Goal: Find specific page/section: Find specific page/section

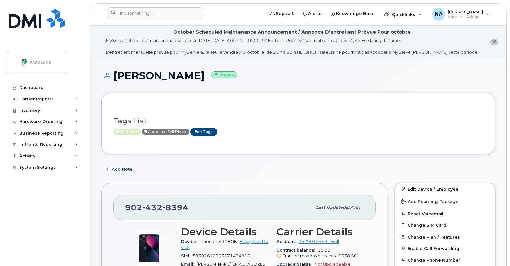
scroll to position [522, 0]
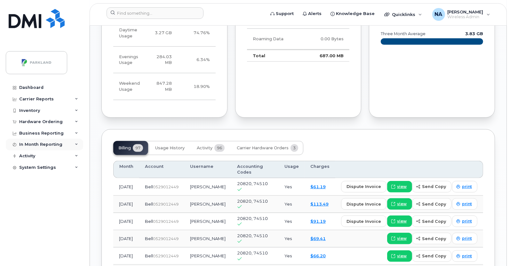
drag, startPoint x: 0, startPoint y: 0, endPoint x: 53, endPoint y: 146, distance: 155.4
click at [53, 146] on div "In Month Reporting" at bounding box center [40, 144] width 43 height 5
click at [38, 207] on div "System Settings" at bounding box center [44, 204] width 77 height 12
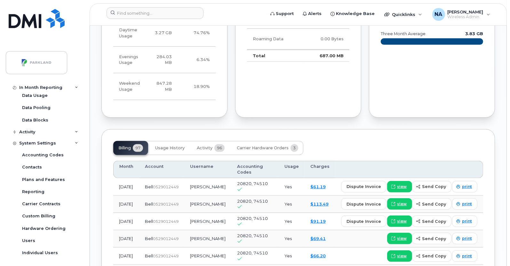
scroll to position [63, 0]
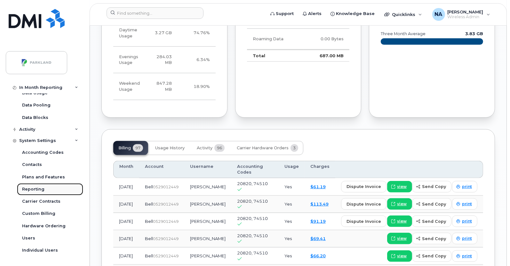
click at [32, 189] on div "Reporting" at bounding box center [33, 189] width 22 height 6
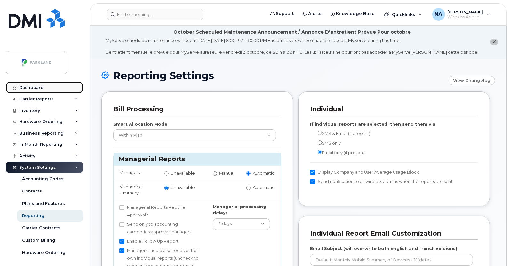
click at [28, 87] on div "Dashboard" at bounding box center [31, 87] width 24 height 5
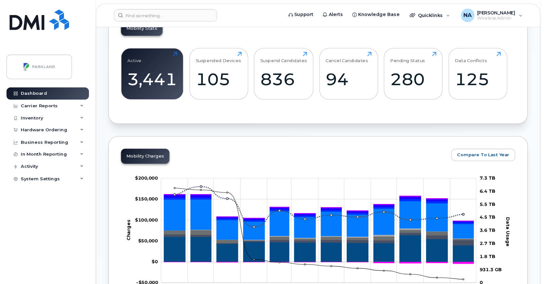
scroll to position [232, 0]
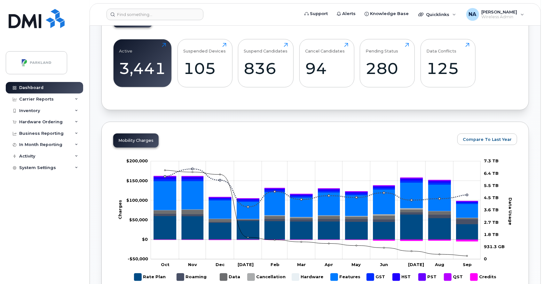
click at [509, 86] on div "Active 3,441 Click to view more Suspended Devices 105 Click to view more Suspen…" at bounding box center [315, 65] width 404 height 65
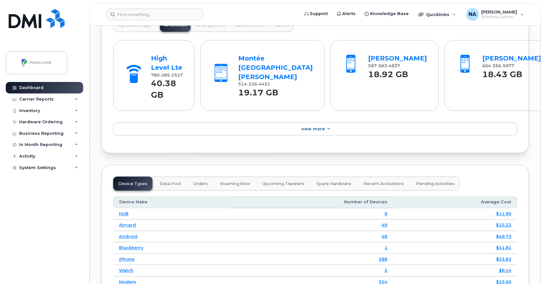
scroll to position [695, 0]
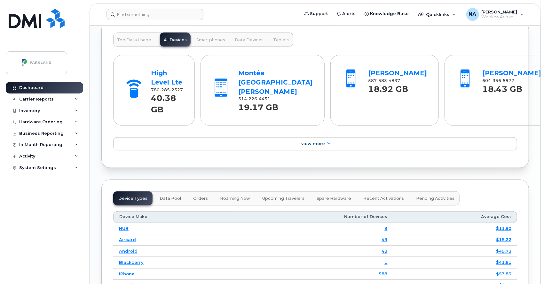
click at [137, 42] on span "Top Data Usage" at bounding box center [134, 39] width 34 height 5
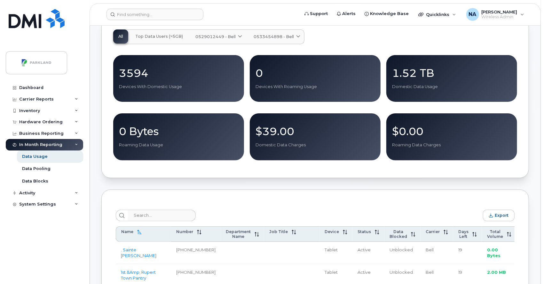
scroll to position [62, 0]
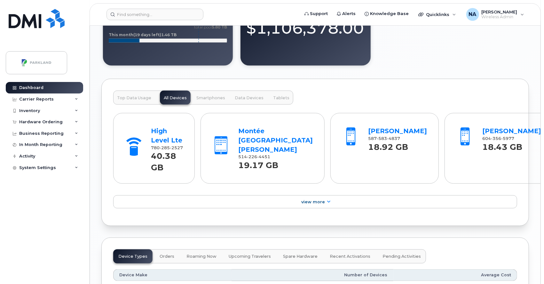
scroll to position [512, 0]
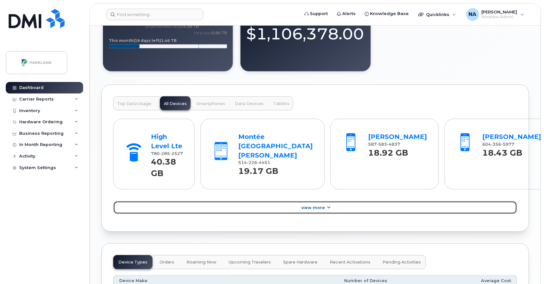
click at [322, 205] on span "View More" at bounding box center [313, 207] width 24 height 5
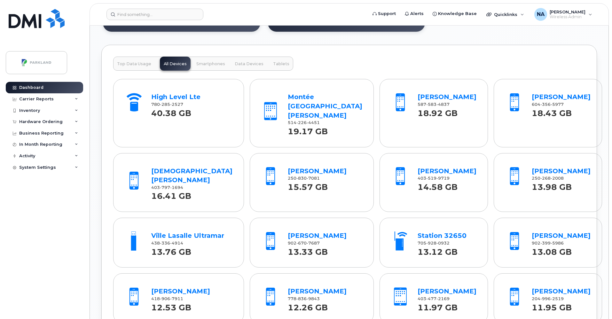
scroll to position [553, 0]
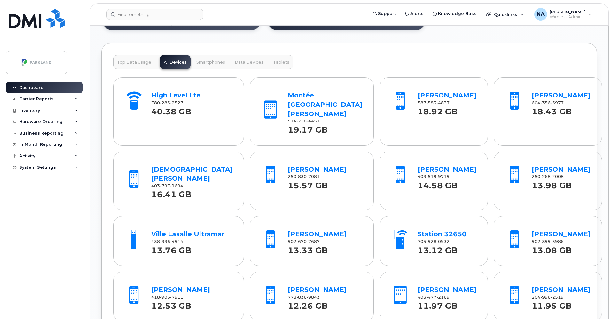
click at [24, 236] on div "Dashboard Carrier Reports Monthly Billing Data Daily Data Pooling Data Behavior…" at bounding box center [45, 196] width 79 height 228
drag, startPoint x: 256, startPoint y: 154, endPoint x: 299, endPoint y: 151, distance: 43.9
click at [299, 155] on div "Evan Falck 250 830 7081 15.57 GB" at bounding box center [312, 176] width 112 height 43
click at [299, 166] on link "Evan Falck" at bounding box center [317, 170] width 59 height 8
click at [32, 143] on div "In Month Reporting" at bounding box center [40, 144] width 43 height 5
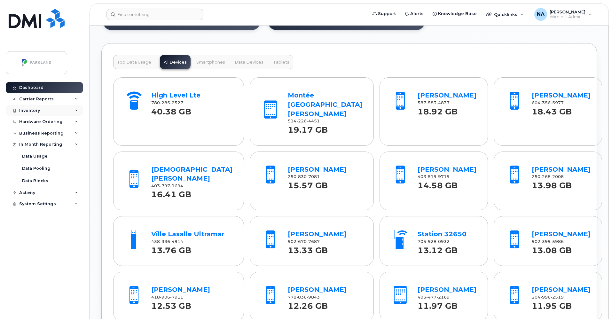
click at [43, 110] on div "Inventory" at bounding box center [44, 111] width 77 height 12
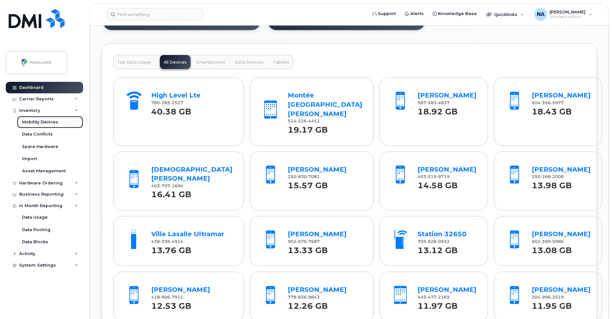
click at [46, 123] on div "Mobility Devices" at bounding box center [40, 122] width 36 height 6
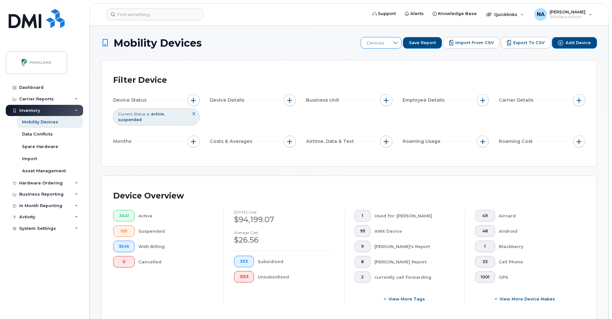
click at [400, 46] on div at bounding box center [396, 42] width 12 height 11
click at [272, 47] on h1 "Mobility Devices" at bounding box center [229, 42] width 256 height 11
click at [192, 139] on span "button" at bounding box center [193, 141] width 5 height 5
click at [196, 100] on span "button" at bounding box center [193, 100] width 5 height 5
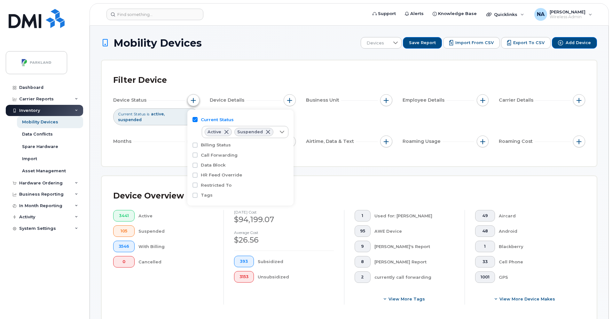
click at [196, 100] on span "button" at bounding box center [193, 100] width 5 height 5
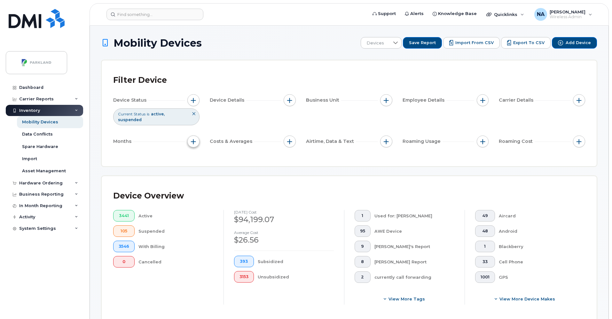
click at [193, 139] on span "button" at bounding box center [193, 141] width 5 height 5
click at [197, 155] on input "Billing Cycle" at bounding box center [195, 155] width 5 height 5
checkbox input "true"
click at [223, 183] on icon at bounding box center [222, 181] width 5 height 5
click at [222, 212] on span "Last 3 months" at bounding box center [221, 212] width 28 height 6
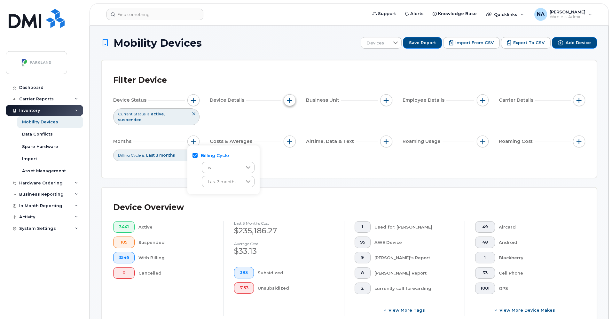
click at [292, 104] on button "button" at bounding box center [290, 100] width 12 height 12
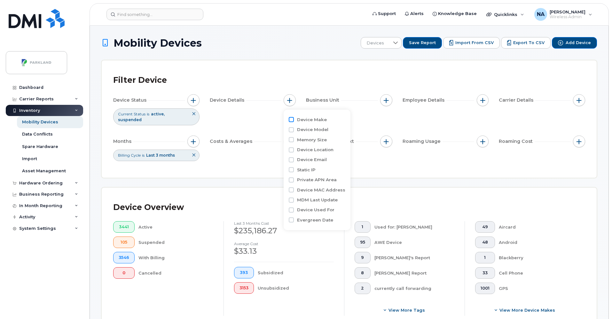
click at [292, 119] on input "Device Make" at bounding box center [291, 119] width 5 height 5
checkbox input "true"
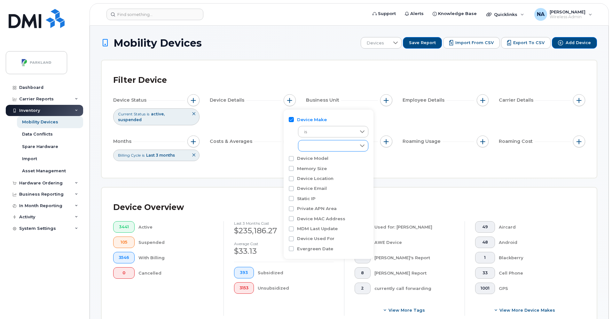
click at [314, 146] on div "empty" at bounding box center [327, 145] width 58 height 11
drag, startPoint x: 367, startPoint y: 172, endPoint x: 366, endPoint y: 197, distance: 25.3
click at [366, 199] on ul "Aircard Android Blackberry Cell Phone GPS HUB iPhone Laptop Modem Tablet Watch" at bounding box center [333, 215] width 70 height 127
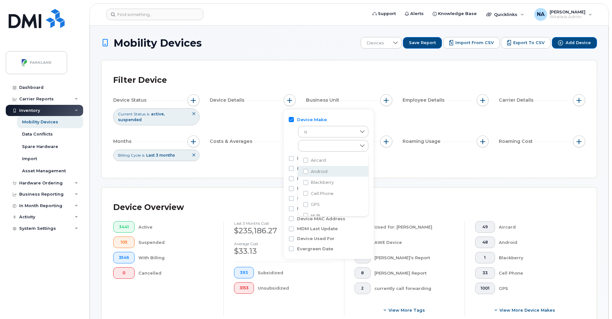
click at [403, 170] on div "Filter Device Device Status Current Status is active suspended Device Details B…" at bounding box center [349, 118] width 495 height 117
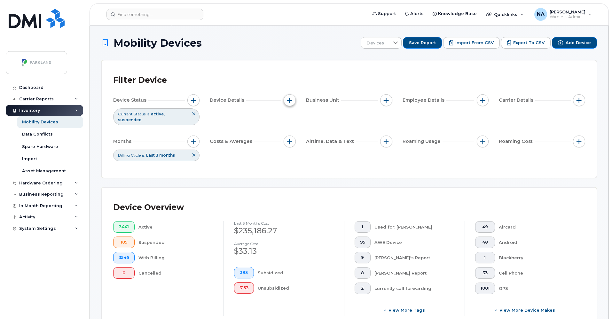
click at [294, 102] on button "button" at bounding box center [290, 100] width 12 height 12
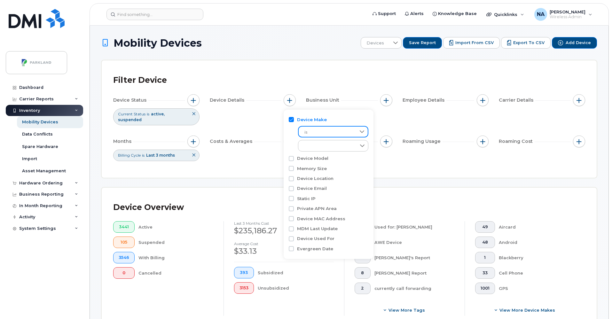
click at [321, 132] on span "is" at bounding box center [327, 133] width 57 height 12
click at [291, 159] on input "Device Model" at bounding box center [291, 158] width 5 height 5
checkbox input "true"
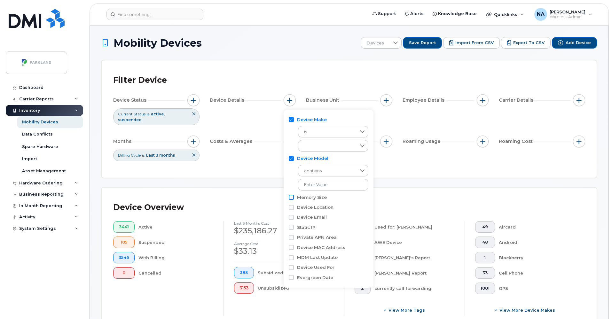
click at [292, 198] on input "Memory Size" at bounding box center [291, 197] width 5 height 5
checkbox input "true"
click at [291, 237] on input "Device Location" at bounding box center [291, 236] width 5 height 5
checkbox input "true"
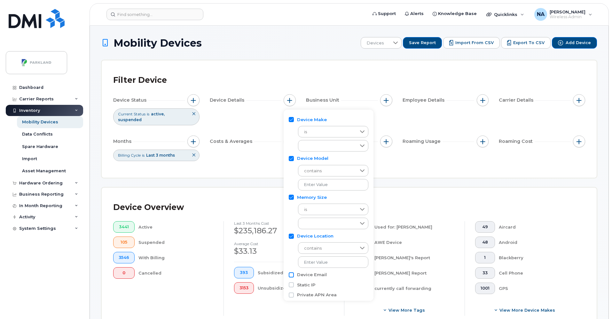
click at [291, 276] on input "Device Email" at bounding box center [291, 274] width 5 height 5
checkbox input "true"
drag, startPoint x: 373, startPoint y: 242, endPoint x: 372, endPoint y: 290, distance: 47.3
click at [372, 283] on div "Device Make is empty Device Model contains Memory Size is empty Device Location…" at bounding box center [329, 242] width 90 height 264
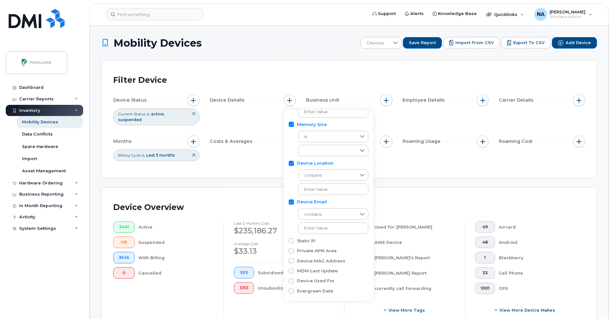
click at [430, 188] on div "Device Overview 3441 Active 105 Suspended 3546 With Billing 0 Cancelled Last 3 …" at bounding box center [349, 260] width 495 height 145
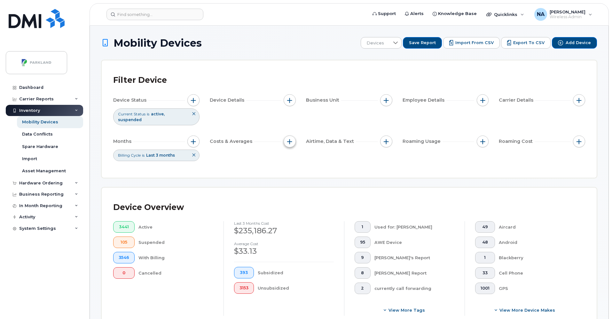
click at [288, 139] on span "button" at bounding box center [289, 141] width 5 height 5
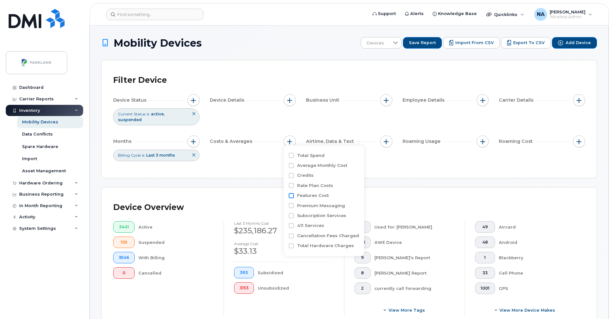
click at [291, 196] on input "Features Cost" at bounding box center [291, 195] width 5 height 5
checkbox input "true"
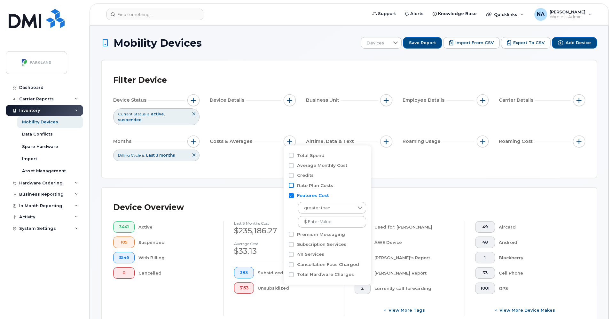
click at [290, 185] on input "Rate Plan Costs" at bounding box center [291, 185] width 5 height 5
checkbox input "true"
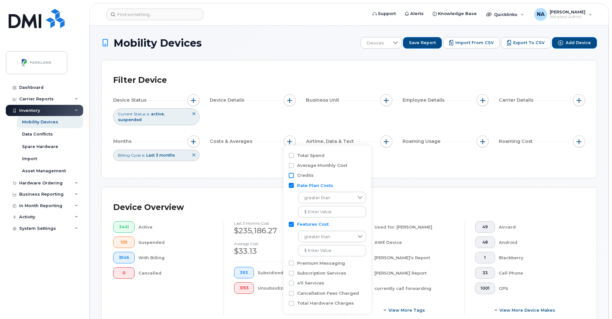
click at [290, 174] on input "Credits" at bounding box center [291, 175] width 5 height 5
checkbox input "true"
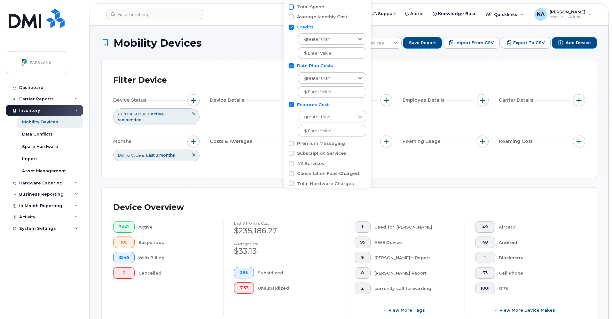
click at [292, 6] on input "Total Spend" at bounding box center [291, 6] width 5 height 5
checkbox input "true"
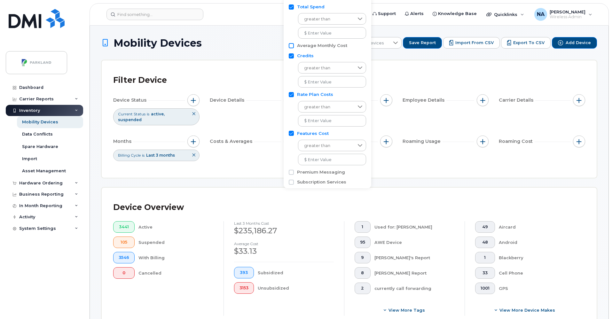
click at [291, 45] on input "Average Monthly Cost" at bounding box center [291, 45] width 5 height 5
checkbox input "true"
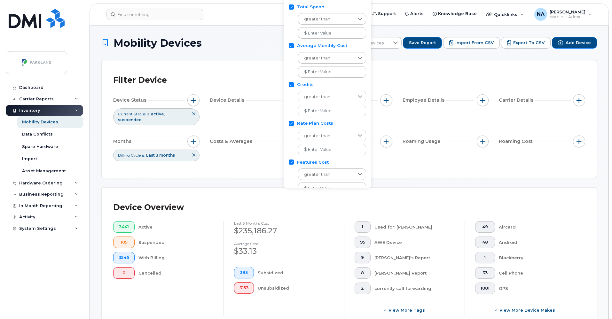
scroll to position [63, 0]
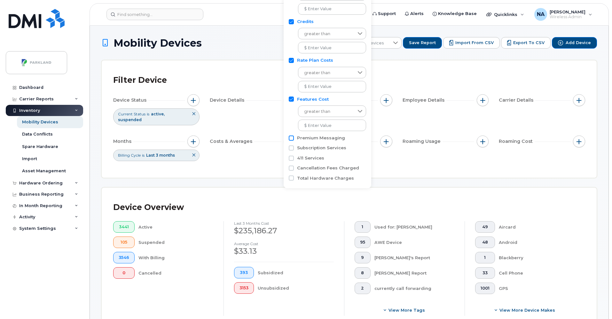
click at [292, 140] on input "Premium Messaging" at bounding box center [291, 138] width 5 height 5
checkbox input "true"
click at [291, 178] on input "Subscription Services" at bounding box center [291, 176] width 5 height 5
checkbox input "true"
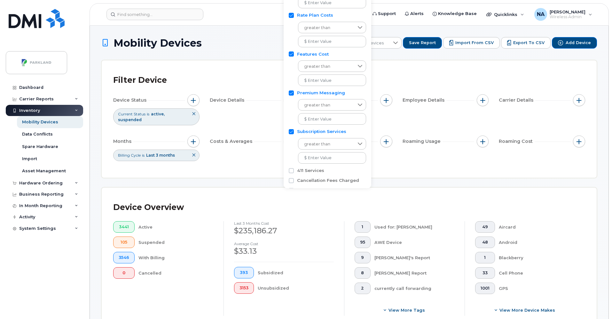
scroll to position [121, 0]
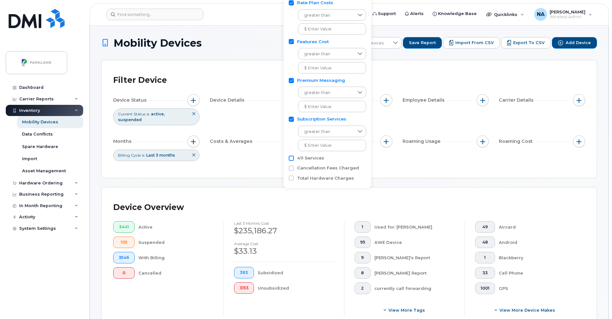
click at [292, 160] on input "411 Services" at bounding box center [291, 158] width 5 height 5
checkbox input "true"
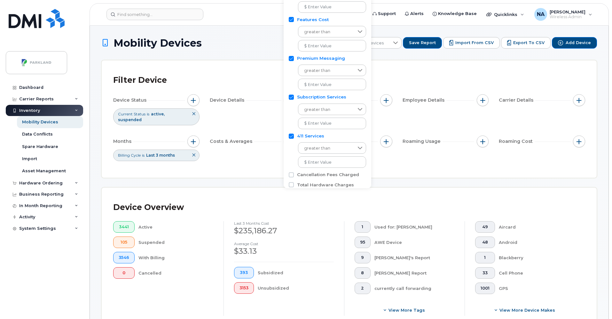
scroll to position [149, 0]
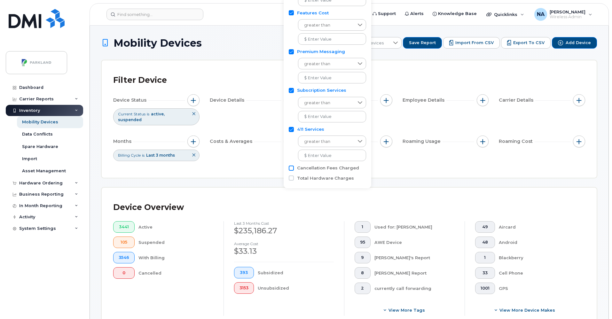
click at [292, 170] on input "Cancellation Fees Charged" at bounding box center [291, 168] width 5 height 5
checkbox input "true"
click at [367, 181] on div "Total Spend greater than Average Monthly Cost greater than Credits greater than…" at bounding box center [328, 93] width 88 height 192
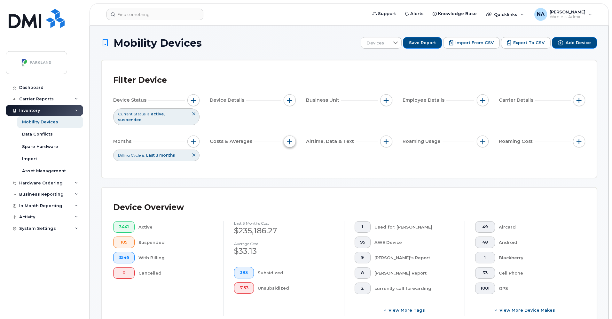
click at [295, 138] on button "button" at bounding box center [290, 142] width 12 height 12
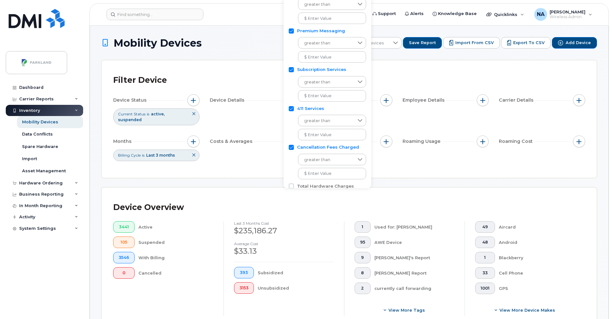
scroll to position [178, 0]
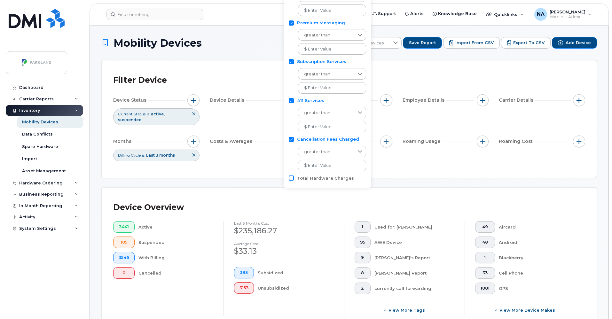
click at [291, 179] on input "Total Hardware Charges" at bounding box center [291, 178] width 5 height 5
checkbox input "true"
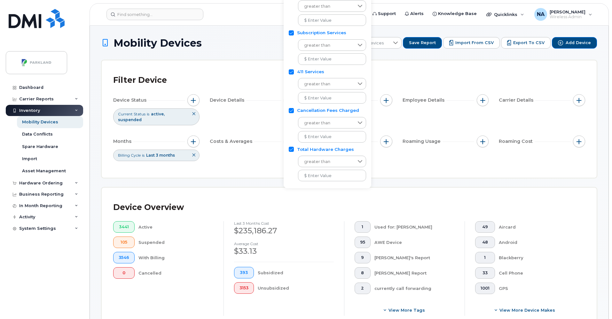
click at [428, 172] on div "Filter Device Device Status Current Status is active suspended Device Details B…" at bounding box center [349, 119] width 496 height 118
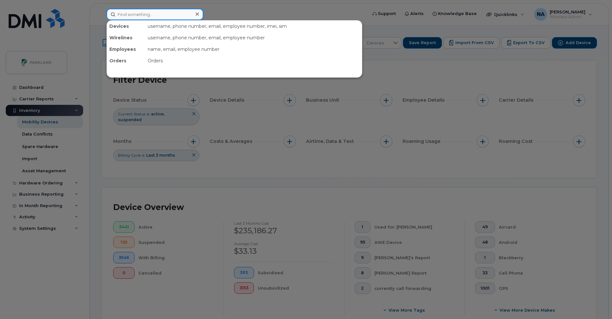
click at [163, 12] on input at bounding box center [154, 15] width 97 height 12
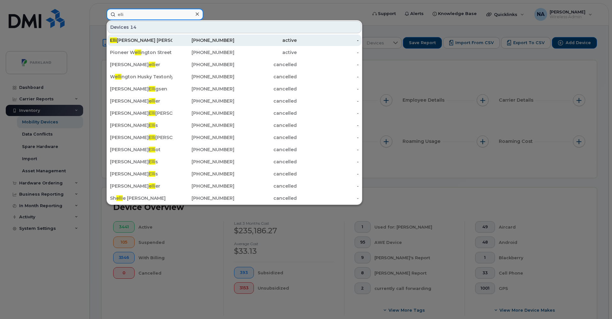
type input "elli"
click at [135, 41] on div "Elli ott Collyer" at bounding box center [141, 40] width 62 height 6
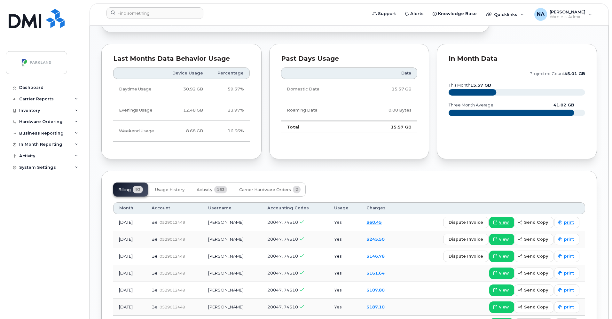
scroll to position [538, 0]
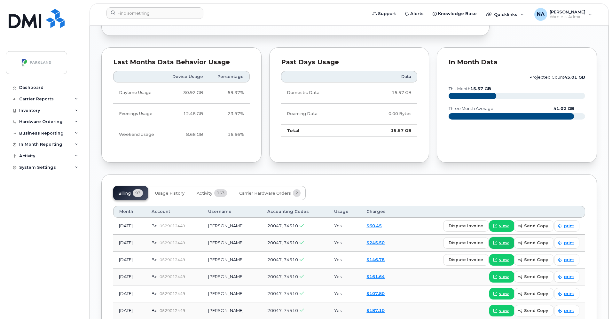
click at [504, 240] on span "view" at bounding box center [504, 243] width 10 height 6
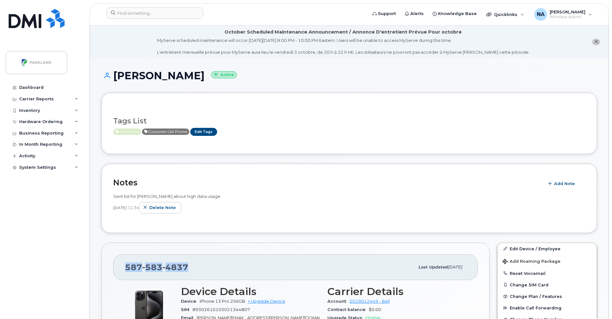
drag, startPoint x: 189, startPoint y: 268, endPoint x: 128, endPoint y: 267, distance: 61.1
click at [128, 267] on div "[PHONE_NUMBER]" at bounding box center [269, 267] width 289 height 13
copy span "[PHONE_NUMBER]"
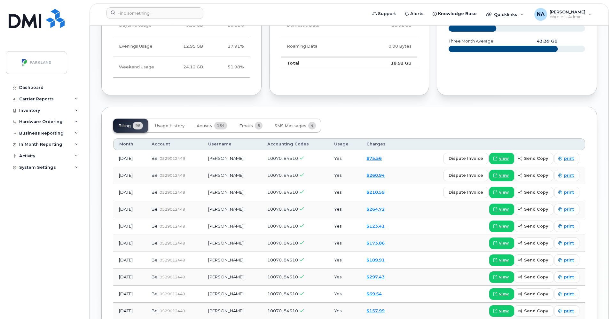
scroll to position [555, 0]
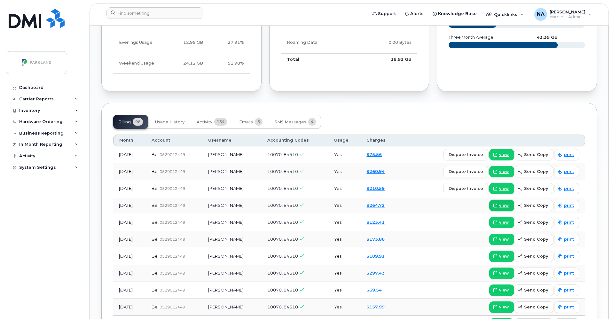
click at [509, 203] on span "view" at bounding box center [504, 206] width 10 height 6
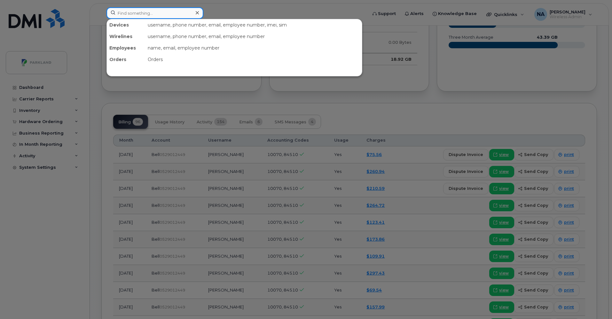
click at [168, 12] on input at bounding box center [154, 13] width 97 height 12
paste input "7823773886"
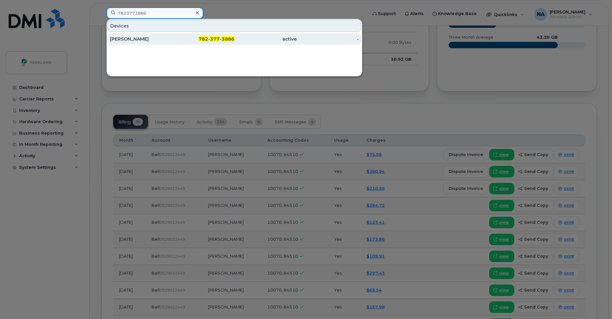
type input "7823773886"
click at [178, 38] on div "782 - 377 - 3886" at bounding box center [203, 39] width 62 height 6
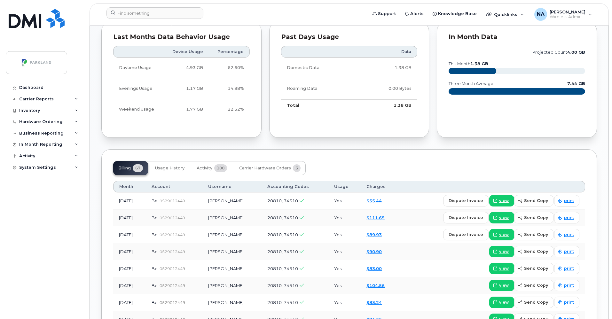
scroll to position [451, 0]
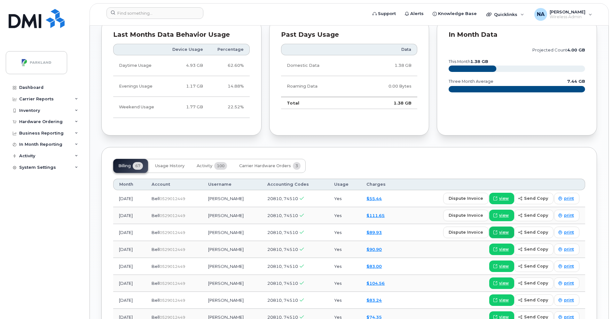
click at [505, 230] on span "view" at bounding box center [504, 233] width 10 height 6
